Goal: Check status: Check status

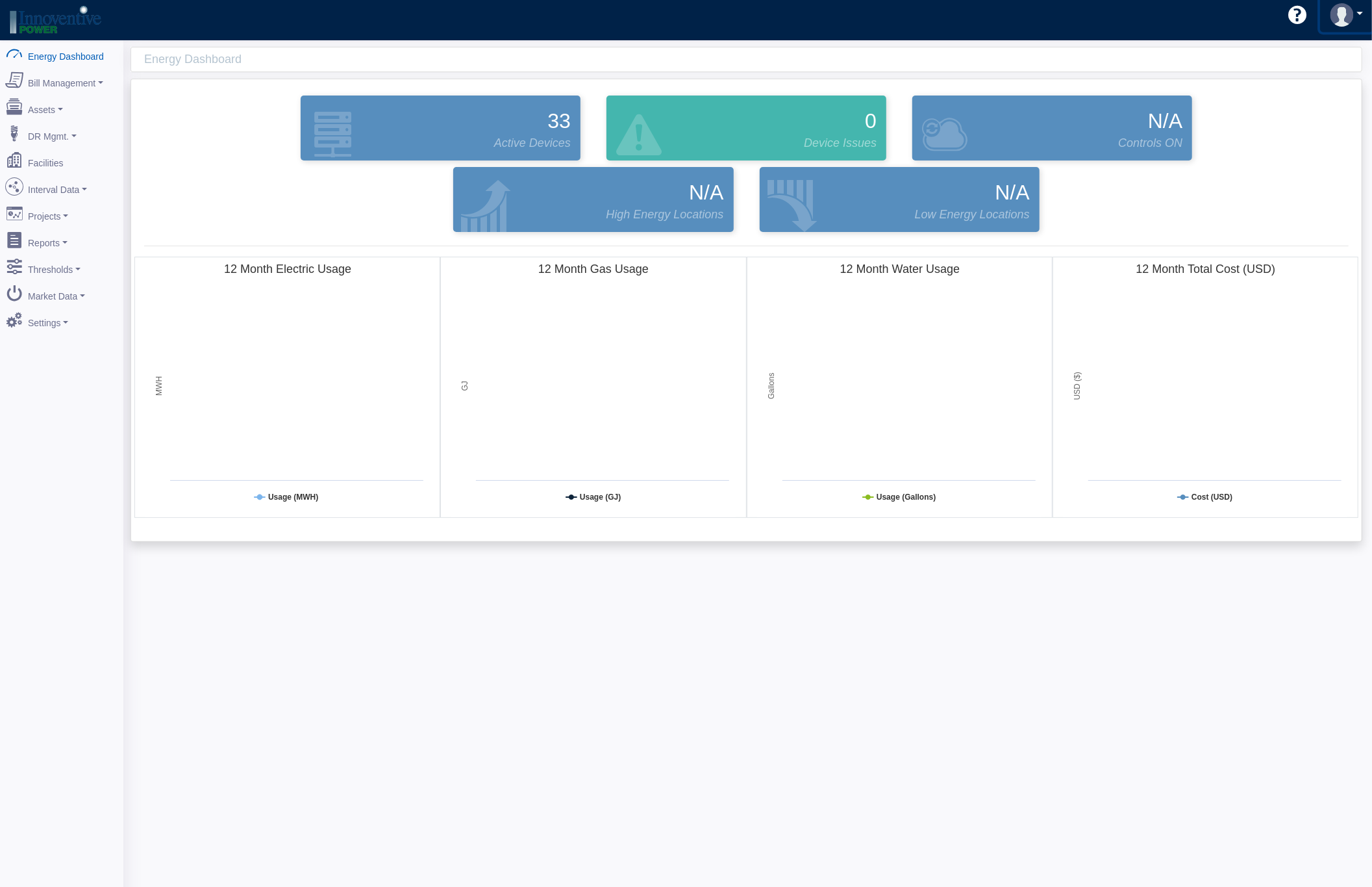
click at [1360, 13] on link at bounding box center [1347, 15] width 53 height 35
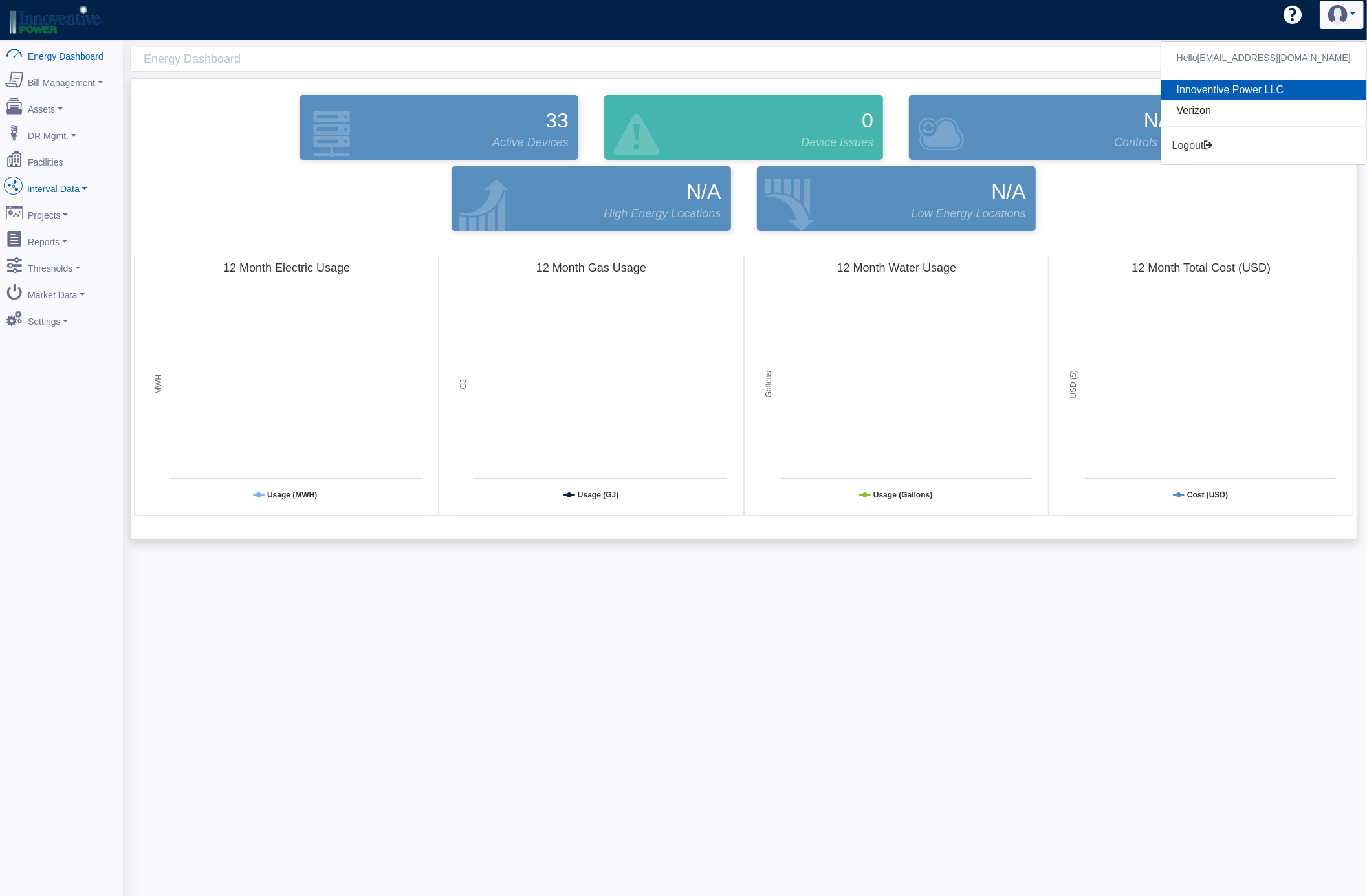
click at [62, 185] on link "Interval Data" at bounding box center [61, 186] width 125 height 27
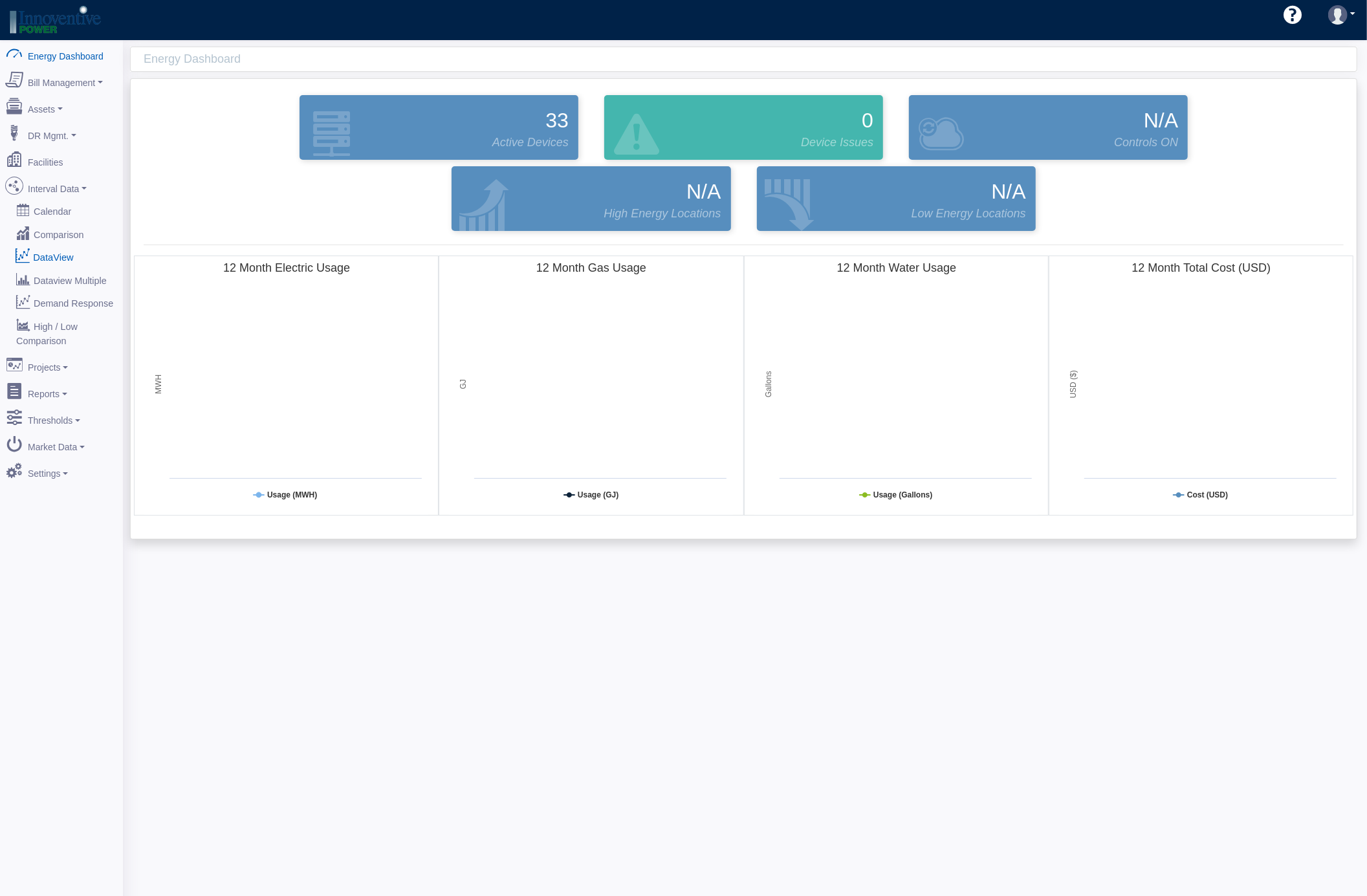
click at [30, 255] on link "DataView" at bounding box center [61, 257] width 125 height 23
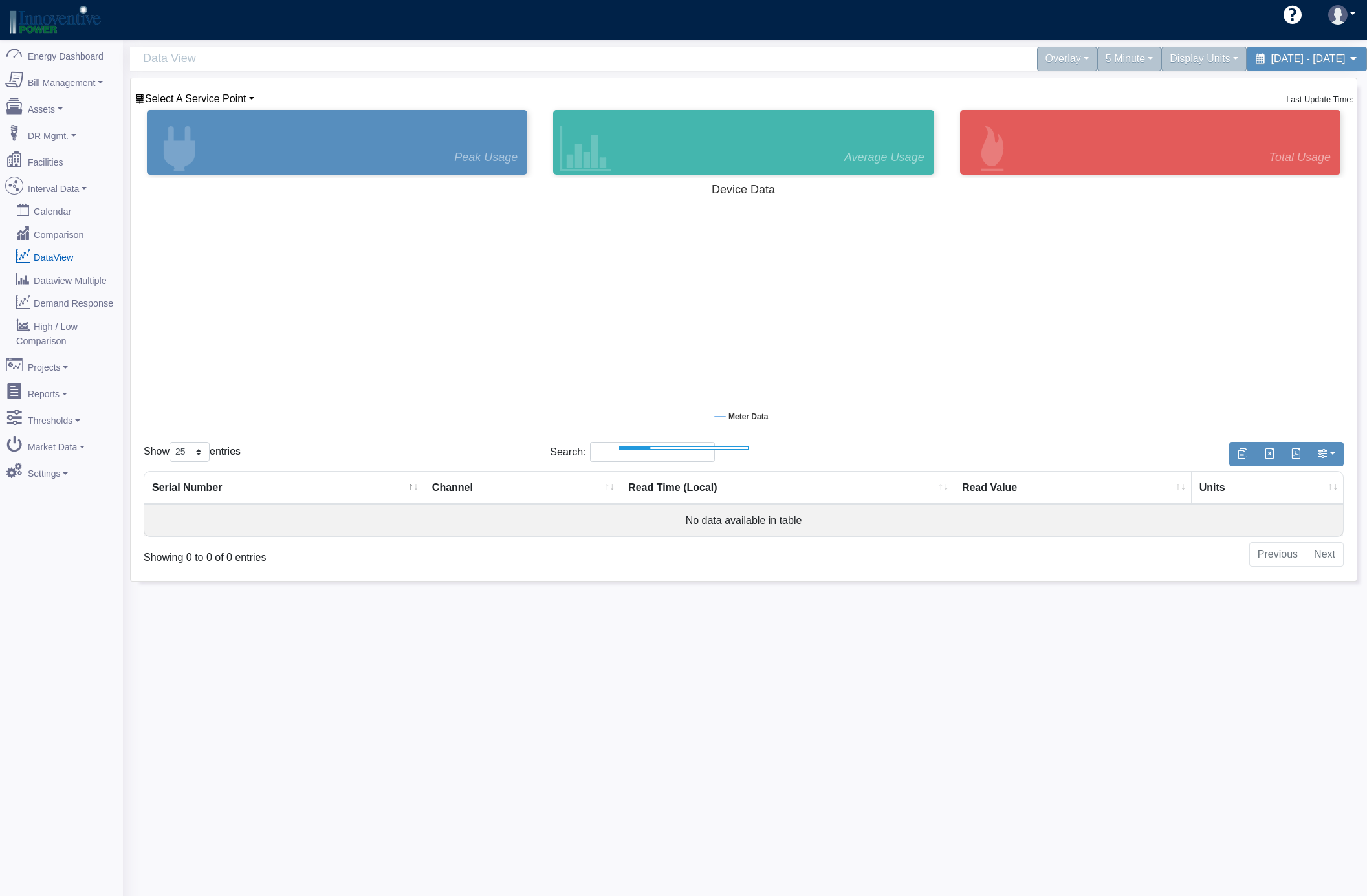
select select "25"
click at [218, 94] on span "Select A Service Point" at bounding box center [196, 98] width 101 height 11
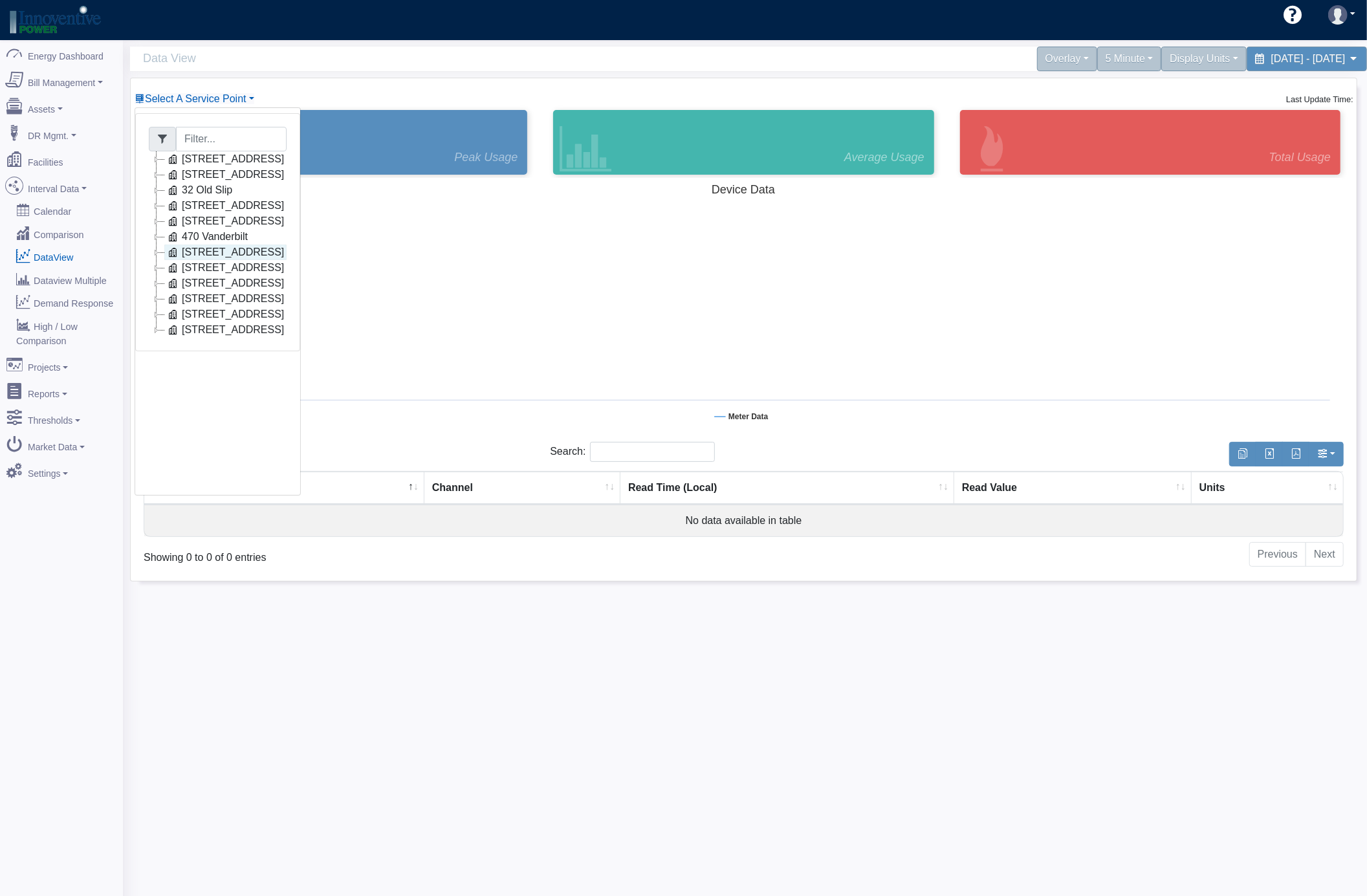
click at [198, 256] on link "[STREET_ADDRESS]" at bounding box center [226, 252] width 122 height 15
click at [252, 267] on link "Con Edison Electric (15387XX)" at bounding box center [261, 267] width 164 height 15
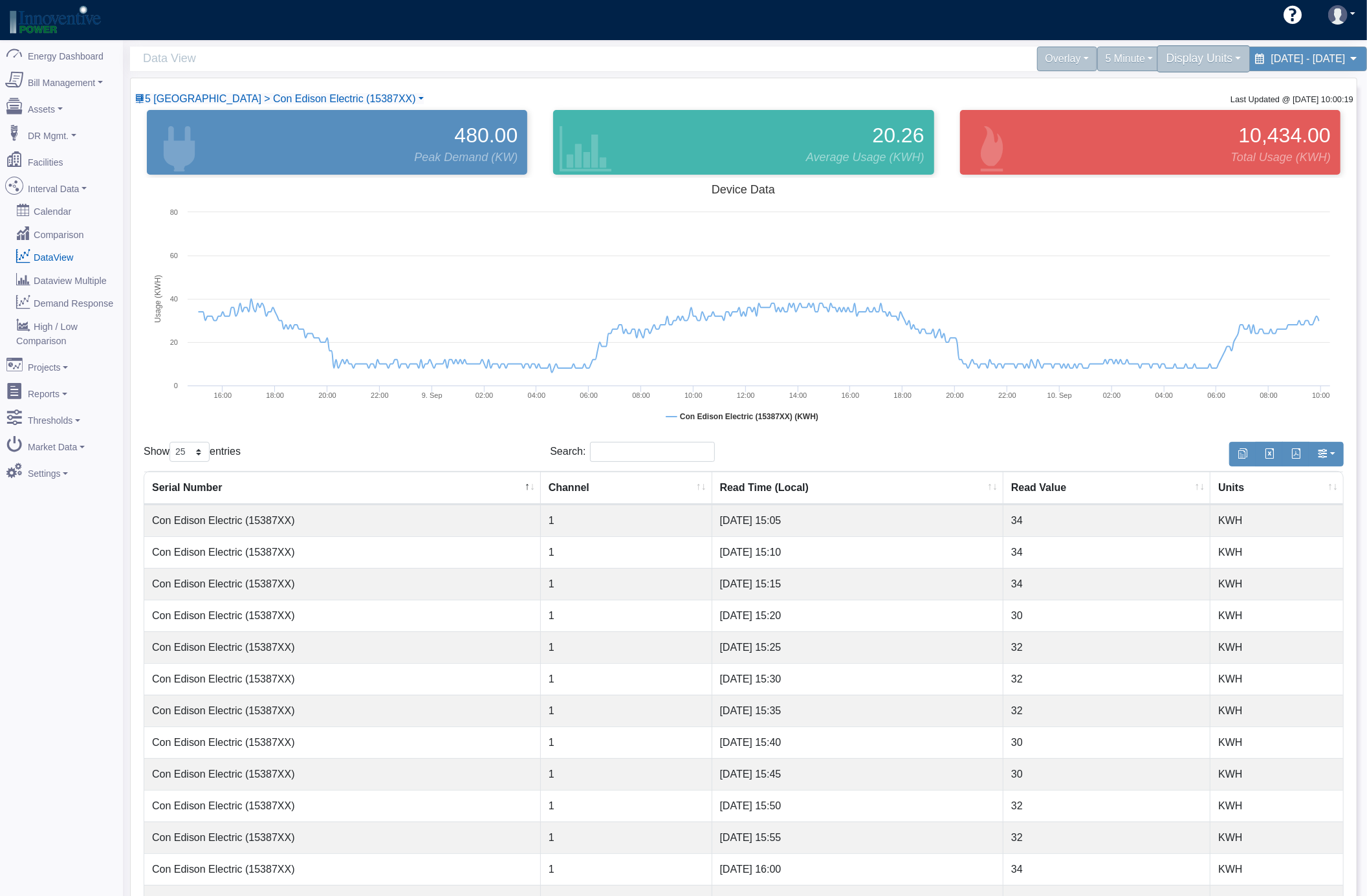
click at [1157, 63] on div "Display Units" at bounding box center [1204, 58] width 94 height 27
click at [1147, 91] on link "kW" at bounding box center [1199, 90] width 102 height 21
click at [1094, 62] on div "5 Minute" at bounding box center [1130, 58] width 70 height 27
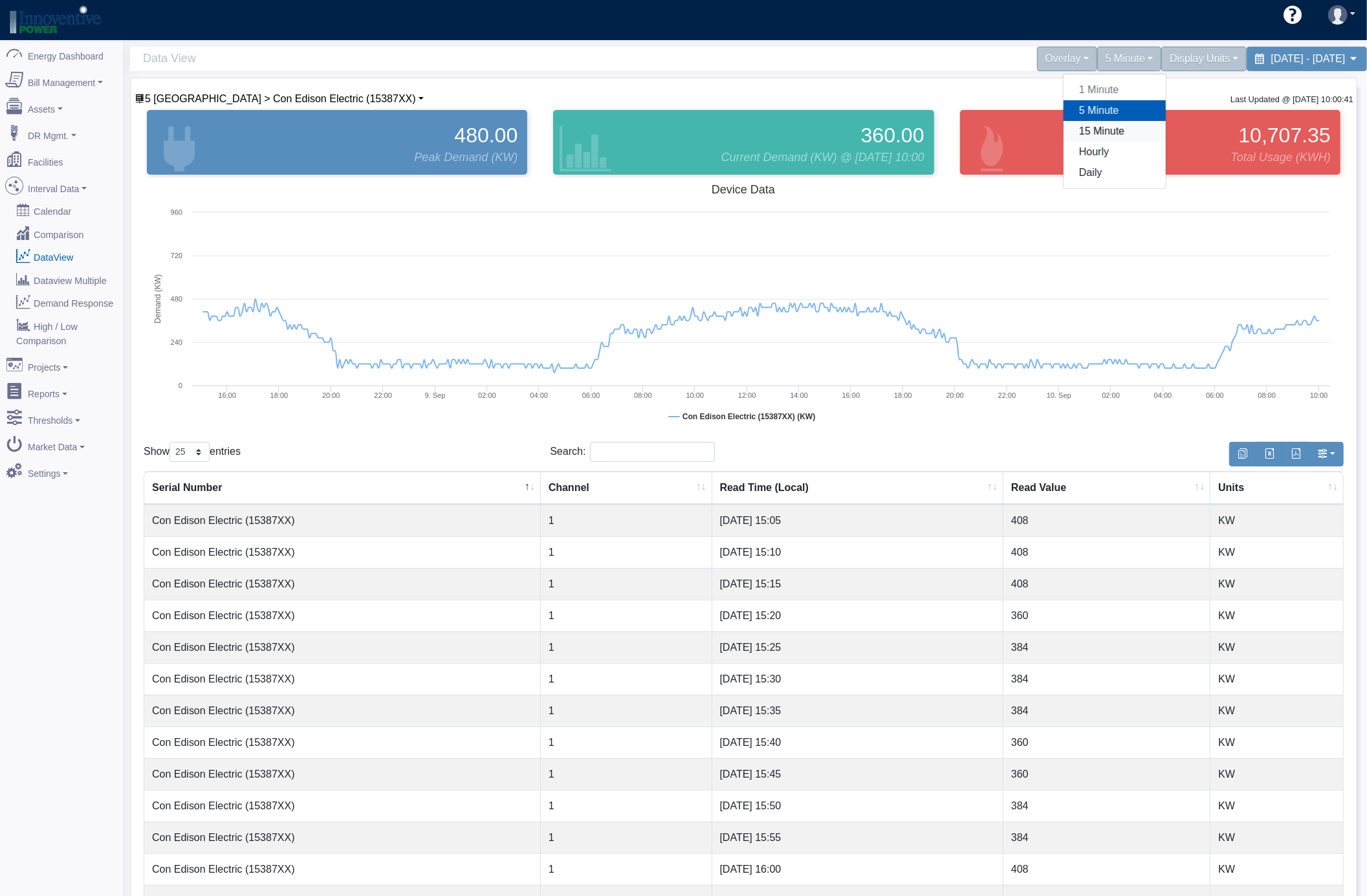
click at [1064, 131] on link "15 Minute" at bounding box center [1115, 131] width 102 height 21
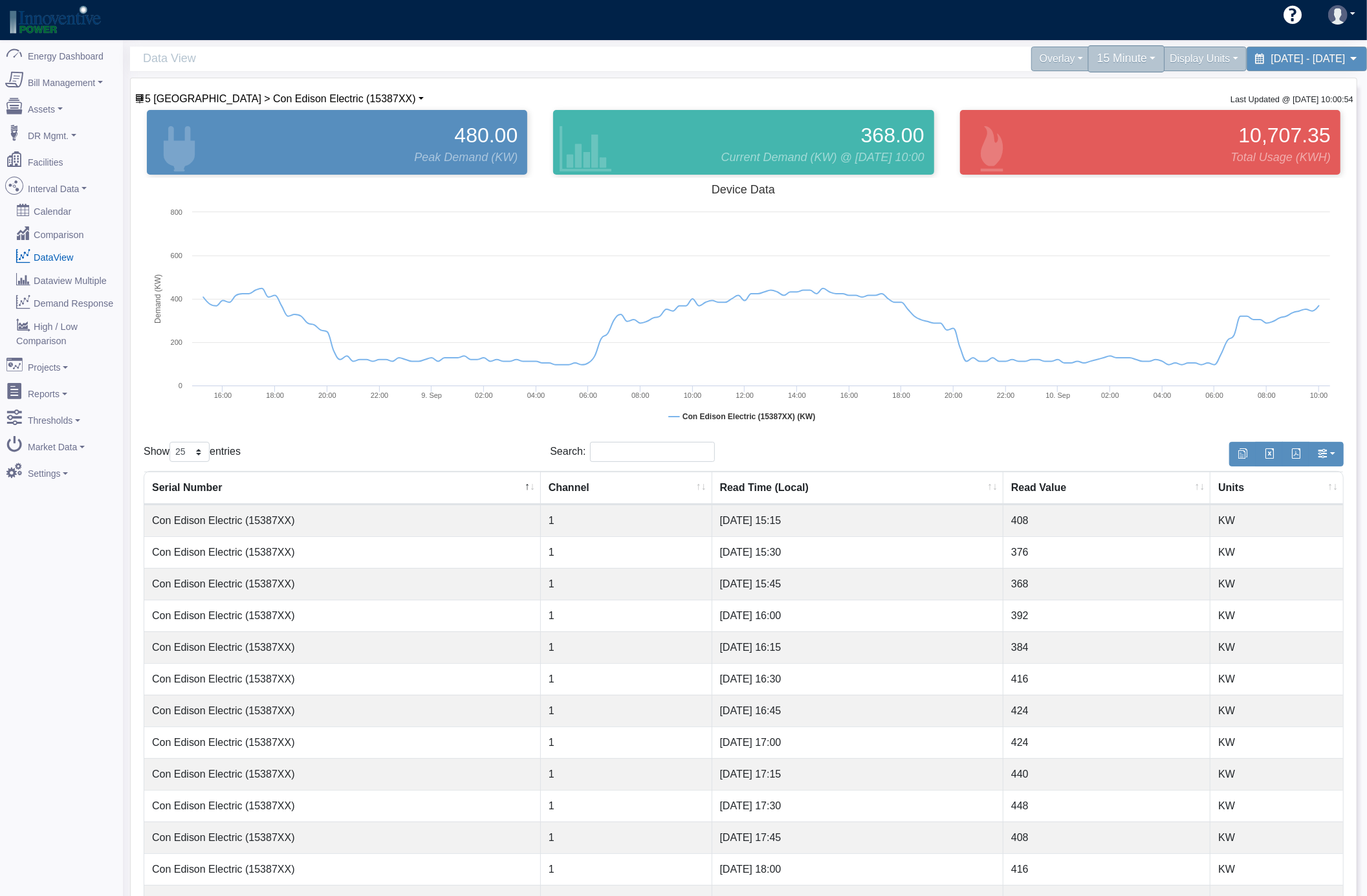
click at [1088, 53] on div "15 Minute" at bounding box center [1126, 58] width 77 height 27
click at [1064, 106] on link "5 Minute" at bounding box center [1115, 110] width 102 height 21
